Goal: Task Accomplishment & Management: Complete application form

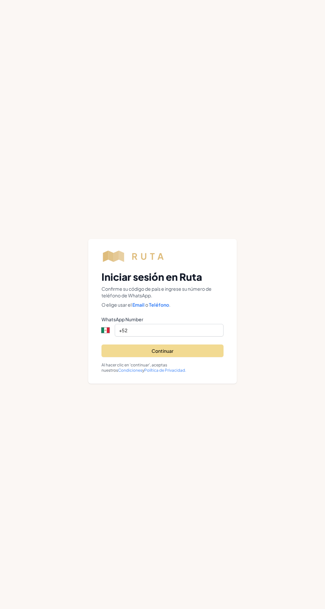
select select "MX"
click at [197, 357] on button "Continuar" at bounding box center [163, 351] width 122 height 13
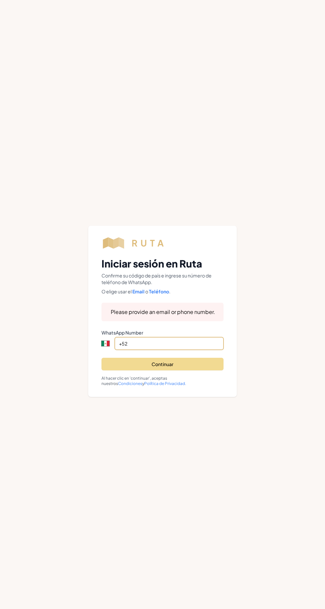
click at [188, 343] on input "+52" at bounding box center [169, 343] width 109 height 13
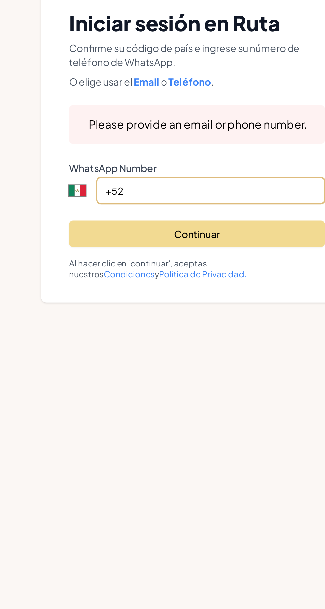
click at [122, 345] on input "+52" at bounding box center [169, 343] width 109 height 13
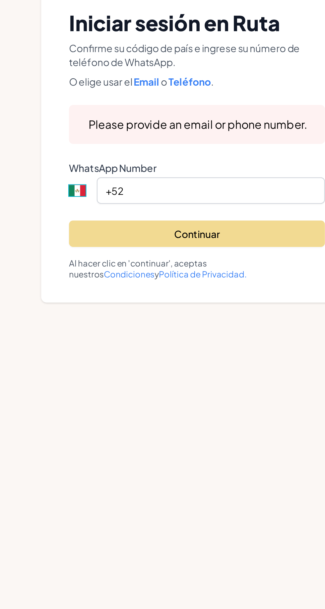
click at [103, 343] on select "International [GEOGRAPHIC_DATA] [GEOGRAPHIC_DATA] [GEOGRAPHIC_DATA] [GEOGRAPHIC…" at bounding box center [110, 343] width 17 height 13
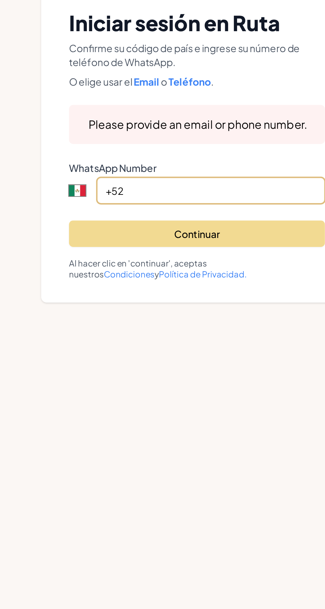
click at [164, 346] on input "+52" at bounding box center [169, 343] width 109 height 13
type input "+"
select select "ZZ"
type input "+90"
select select "TR"
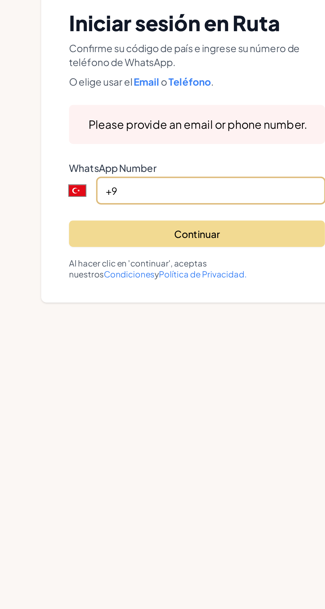
type input "+"
select select "ZZ"
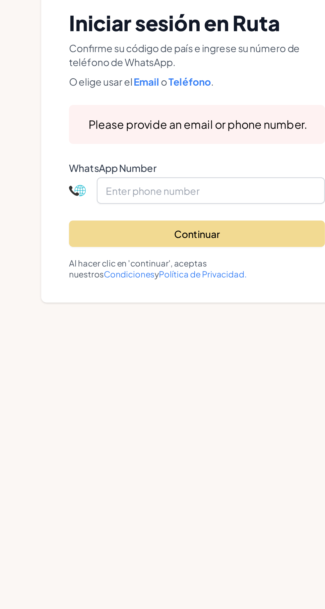
click at [107, 345] on select "International [GEOGRAPHIC_DATA] [GEOGRAPHIC_DATA] [GEOGRAPHIC_DATA] [GEOGRAPHIC…" at bounding box center [110, 343] width 17 height 13
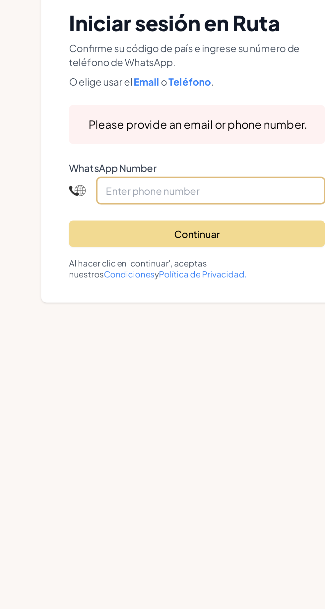
click at [185, 341] on input "tel" at bounding box center [169, 343] width 109 height 13
type input "+1 903"
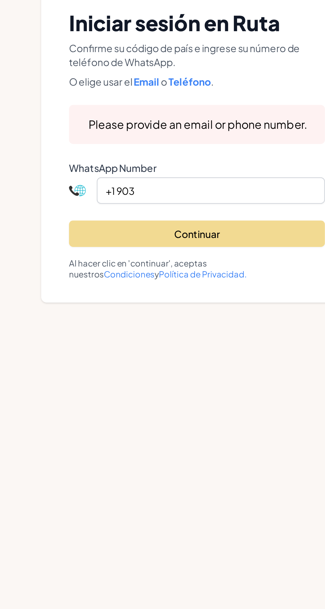
click at [104, 346] on select "International [GEOGRAPHIC_DATA] [GEOGRAPHIC_DATA] [GEOGRAPHIC_DATA] [GEOGRAPHIC…" at bounding box center [110, 343] width 17 height 13
click at [112, 345] on select "International [GEOGRAPHIC_DATA] [GEOGRAPHIC_DATA] [GEOGRAPHIC_DATA] [GEOGRAPHIC…" at bounding box center [110, 343] width 17 height 13
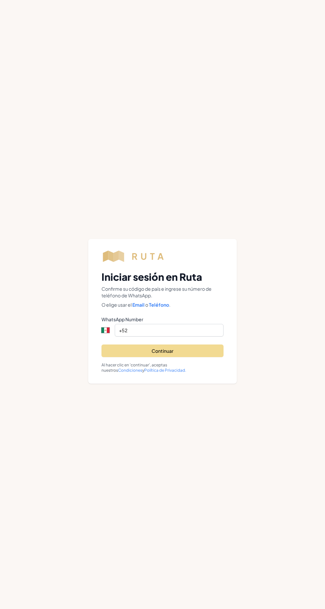
select select "MX"
click at [149, 305] on link "Teléfono" at bounding box center [158, 305] width 21 height 6
click at [157, 306] on link "WhatsApp" at bounding box center [160, 305] width 24 height 6
select select "MX"
click at [164, 306] on link "Teléfono" at bounding box center [158, 305] width 21 height 6
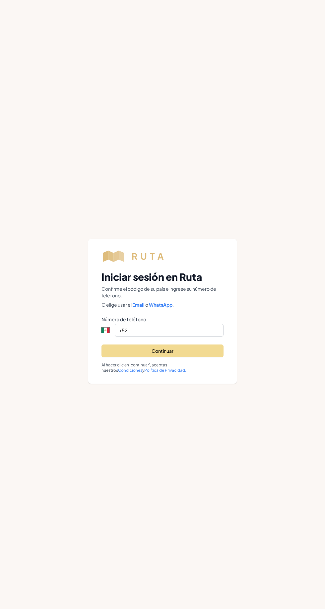
click at [172, 306] on link "WhatsApp" at bounding box center [160, 305] width 24 height 6
click at [145, 307] on link "Email" at bounding box center [139, 305] width 14 height 6
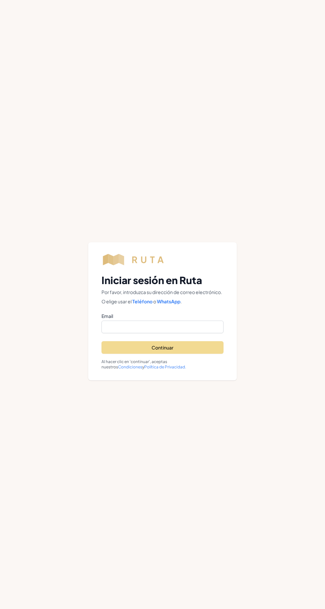
click at [180, 302] on link "WhatsApp" at bounding box center [168, 302] width 24 height 6
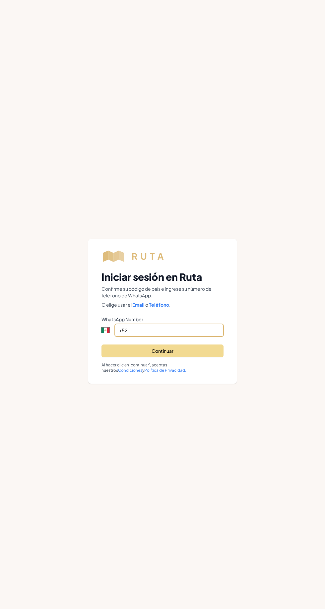
click at [175, 333] on input "+52" at bounding box center [169, 330] width 109 height 13
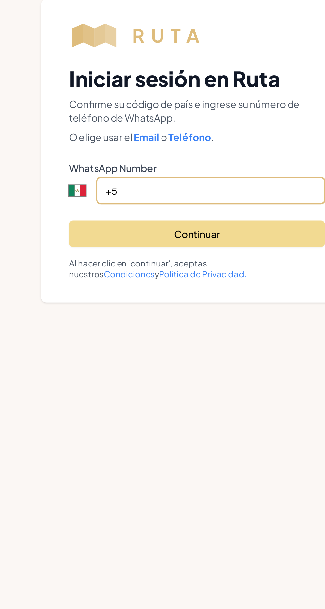
type input "+"
select select "ZZ"
type input "+1 903 413 0594"
select select "US"
type input "+1 903 413 0594"
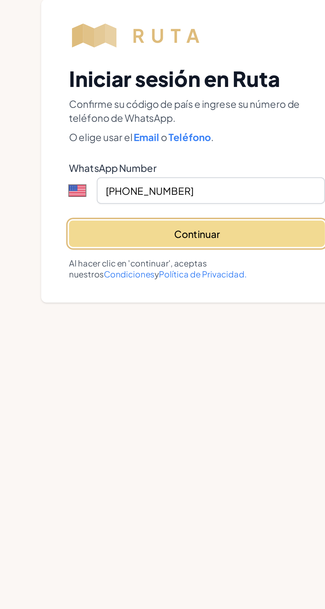
click at [189, 354] on button "Continuar" at bounding box center [163, 351] width 122 height 13
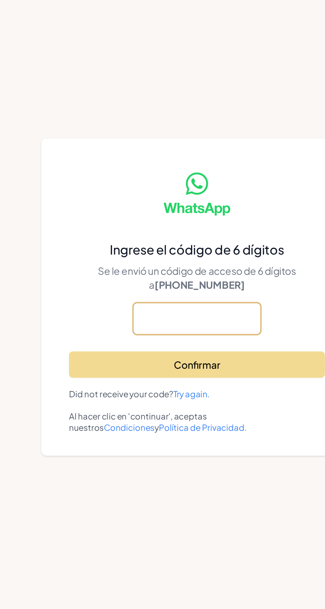
click at [177, 325] on input "text" at bounding box center [162, 321] width 61 height 15
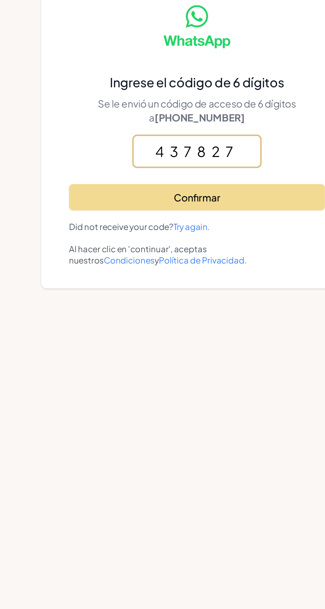
type input "437827"
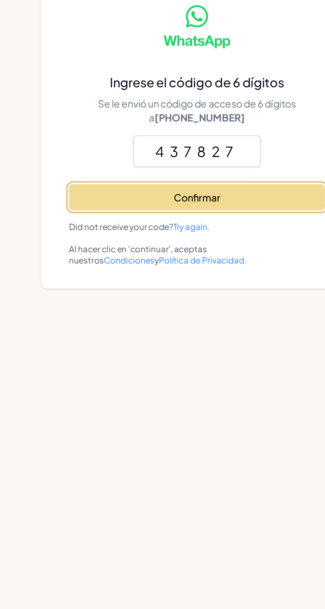
click at [202, 345] on button "Confirmar" at bounding box center [163, 343] width 122 height 13
click at [201, 362] on button "Confirmar" at bounding box center [163, 361] width 122 height 13
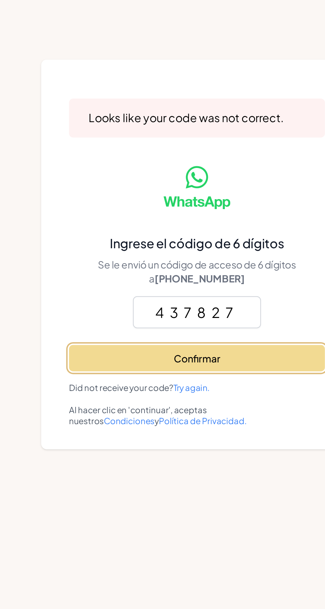
click at [200, 363] on button "Confirmar" at bounding box center [163, 361] width 122 height 13
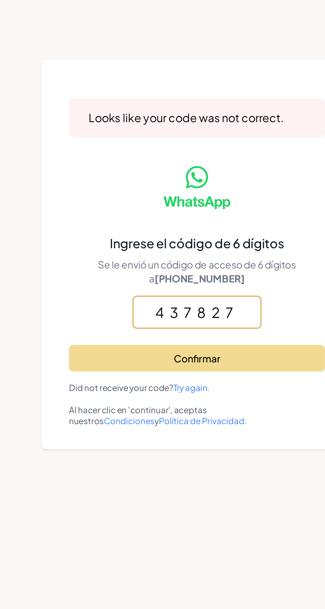
click at [188, 343] on input "437827" at bounding box center [162, 338] width 61 height 15
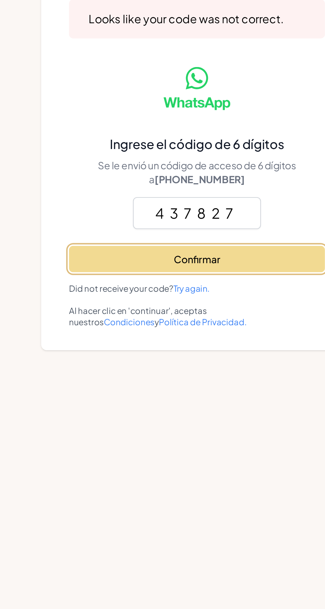
click at [198, 362] on button "Confirmar" at bounding box center [163, 361] width 122 height 13
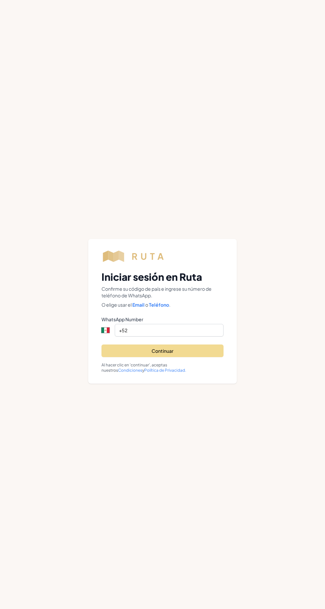
select select "MX"
click at [195, 329] on input "+52" at bounding box center [169, 330] width 109 height 13
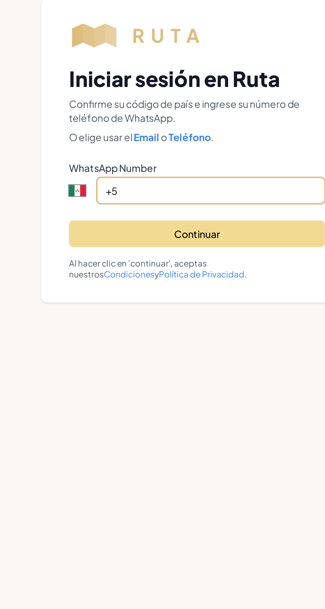
type input "+"
select select "ZZ"
type input "+1 903 413 0594"
select select "US"
type input "+1 903 413 0594"
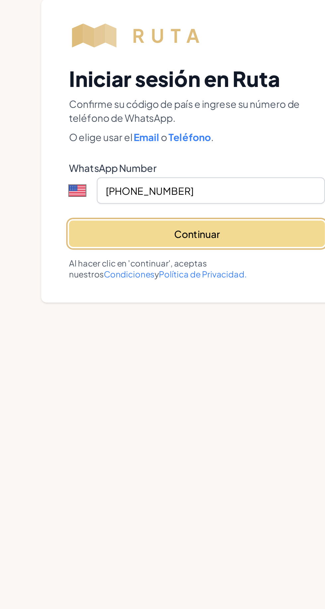
click at [204, 353] on button "Continuar" at bounding box center [163, 351] width 122 height 13
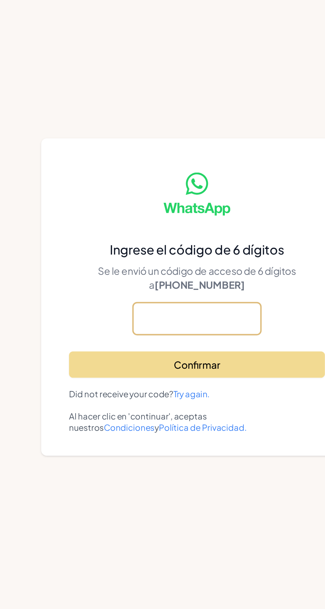
click at [174, 325] on input "text" at bounding box center [162, 321] width 61 height 15
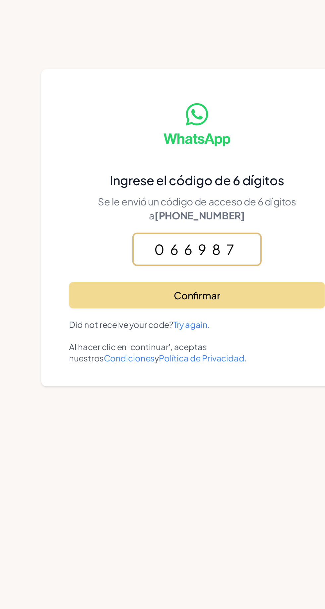
type input "066987"
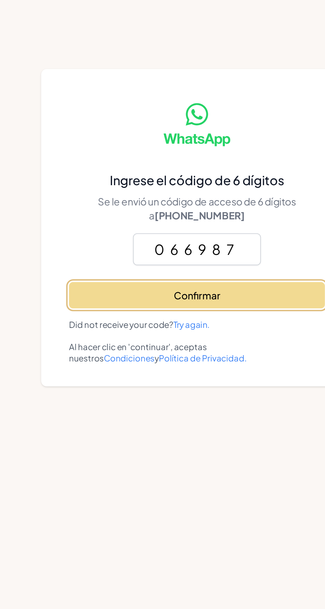
click at [199, 344] on button "Confirmar" at bounding box center [163, 343] width 122 height 13
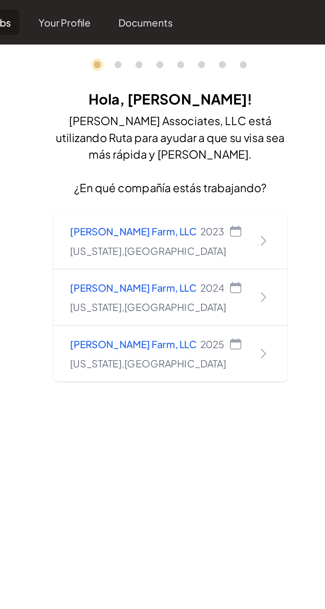
click at [210, 171] on icon at bounding box center [207, 168] width 7 height 7
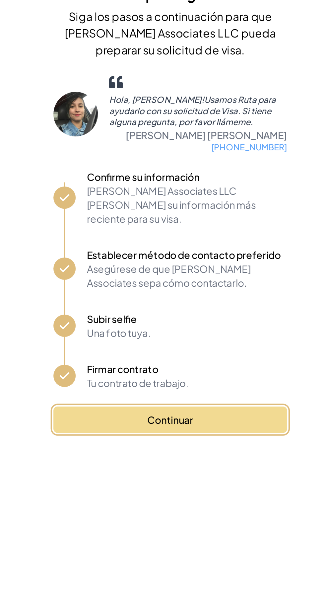
click at [194, 246] on button "Continuar" at bounding box center [163, 250] width 112 height 13
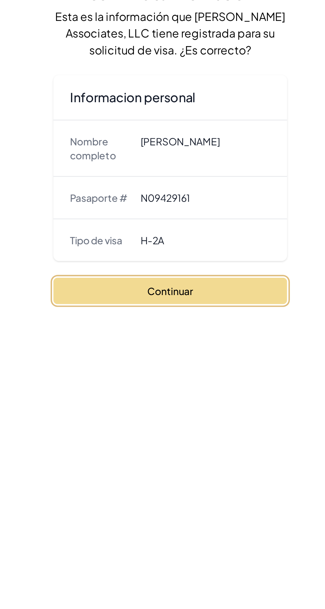
click at [198, 189] on button "Continuar" at bounding box center [163, 188] width 112 height 13
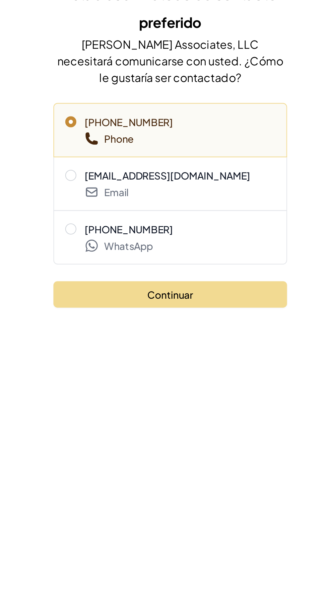
click at [193, 163] on span "WhatsApp" at bounding box center [167, 166] width 92 height 8
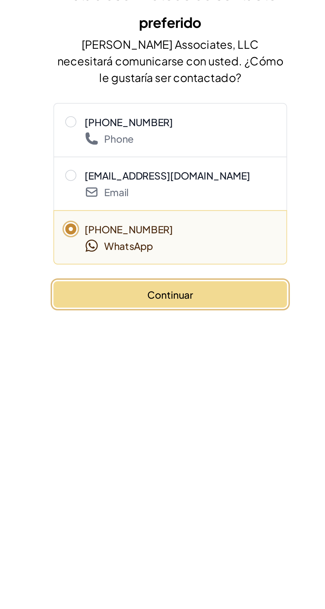
click at [203, 189] on button "Continuar" at bounding box center [163, 190] width 112 height 13
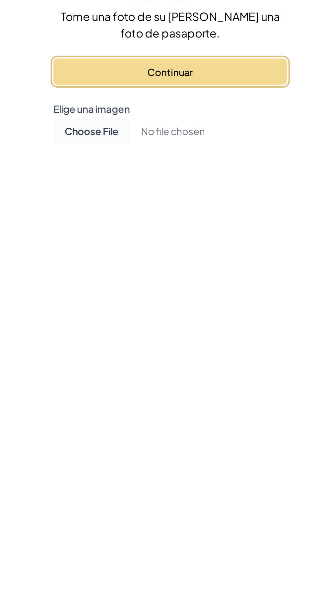
click at [199, 84] on button "Continuar" at bounding box center [163, 84] width 112 height 13
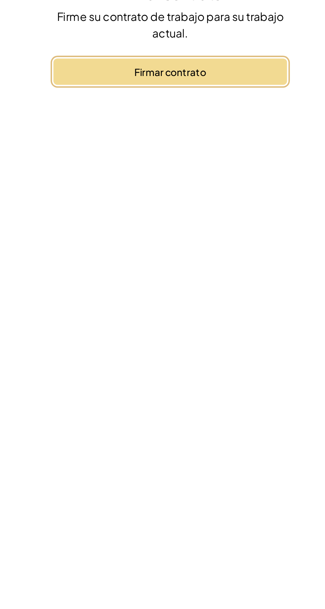
click at [195, 82] on button "Firmar contrato" at bounding box center [163, 84] width 112 height 13
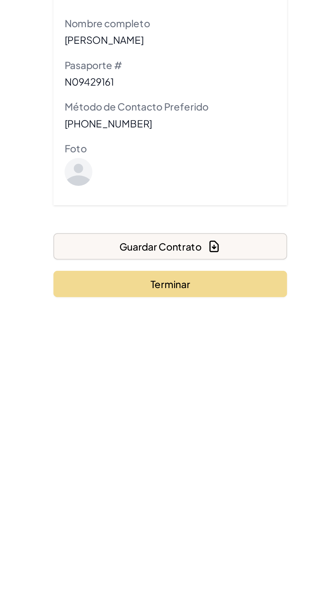
click at [116, 182] on icon at bounding box center [118, 181] width 13 height 13
click at [114, 177] on dd at bounding box center [162, 182] width 101 height 15
click at [117, 183] on icon at bounding box center [118, 181] width 13 height 13
click at [116, 186] on icon at bounding box center [118, 183] width 13 height 11
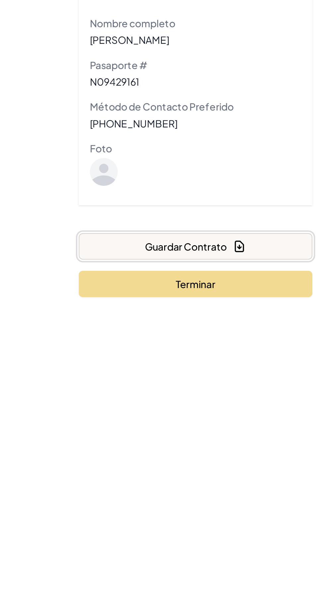
click at [184, 217] on icon "button" at bounding box center [183, 217] width 7 height 7
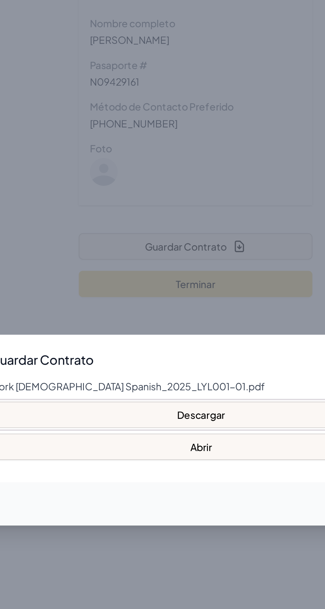
click at [192, 304] on button "Descargar" at bounding box center [165, 297] width 202 height 13
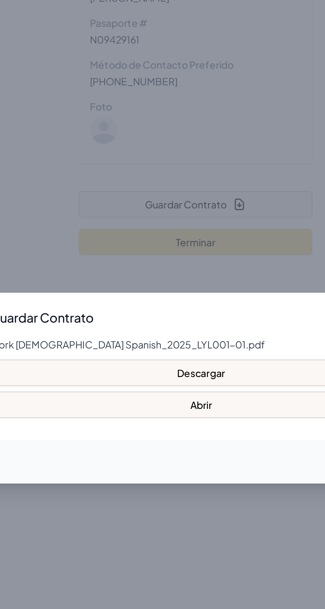
click at [201, 263] on div at bounding box center [162, 304] width 325 height 609
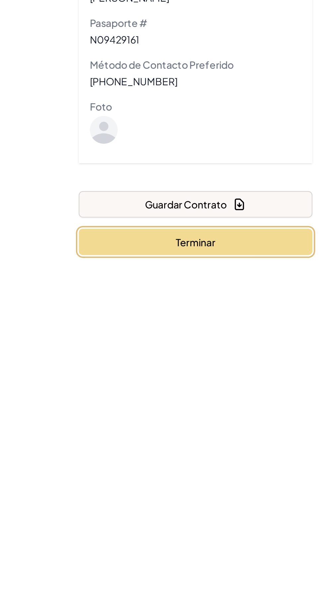
click at [191, 235] on button "Terminar" at bounding box center [163, 235] width 112 height 13
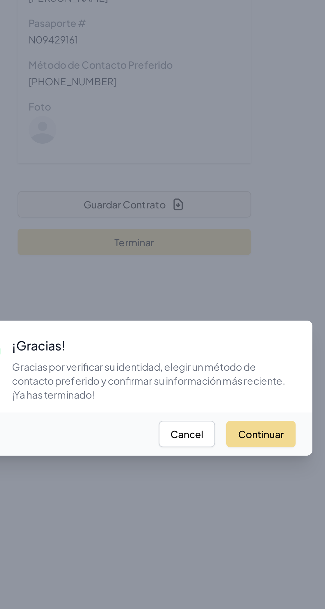
click at [229, 333] on button "Continuar" at bounding box center [223, 326] width 33 height 13
